Goal: Information Seeking & Learning: Check status

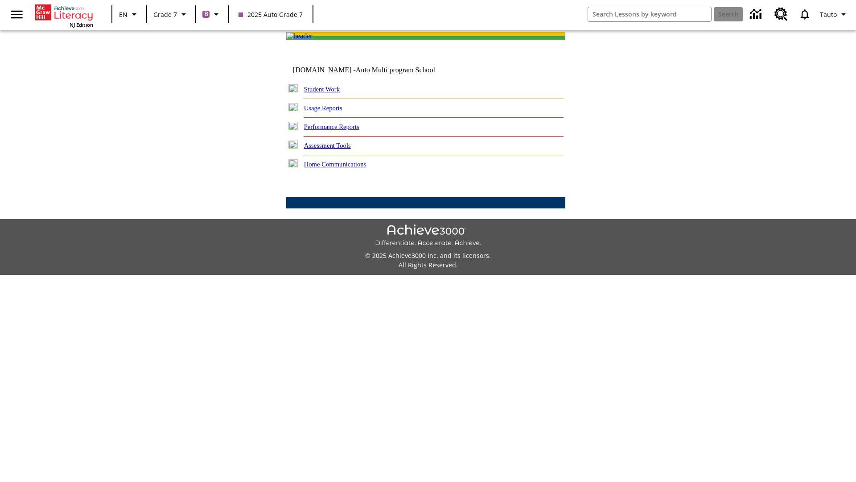
click at [341, 130] on link "Performance Reports" at bounding box center [331, 126] width 55 height 7
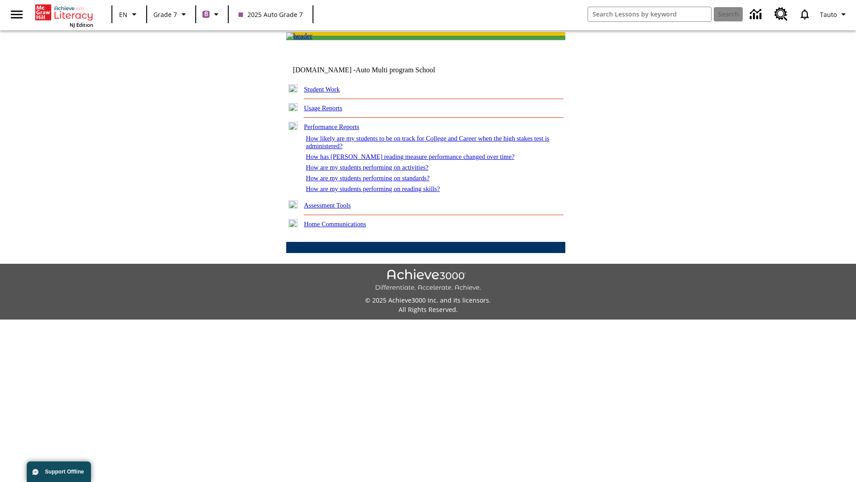
click at [382, 192] on link "How are my students performing on reading skills?" at bounding box center [373, 188] width 134 height 7
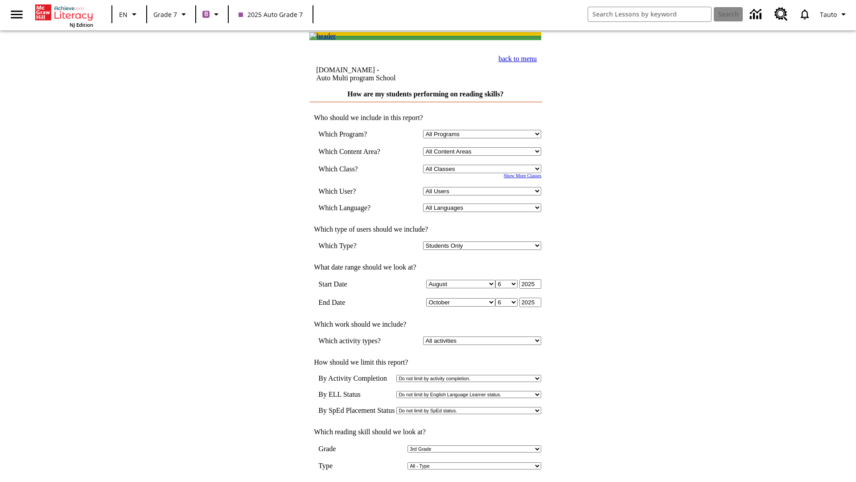
select select "3"
click at [426, 481] on input "View Report" at bounding box center [425, 491] width 43 height 10
select select "2348140"
